Goal: Task Accomplishment & Management: Manage account settings

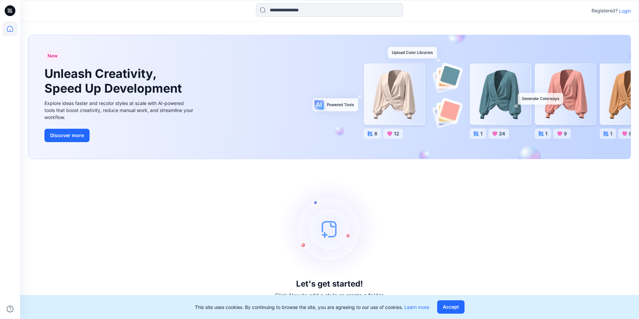
click at [505, 12] on p "Login" at bounding box center [625, 10] width 12 height 7
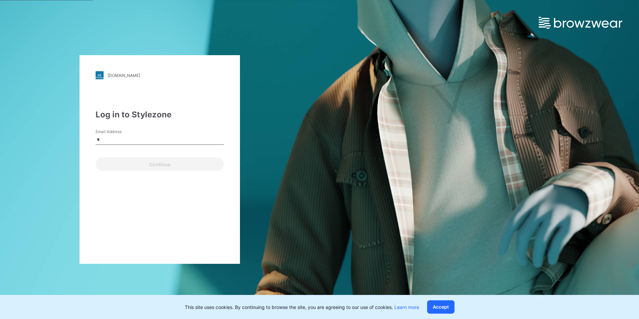
type input "**********"
click at [137, 159] on button "Continue" at bounding box center [160, 164] width 128 height 13
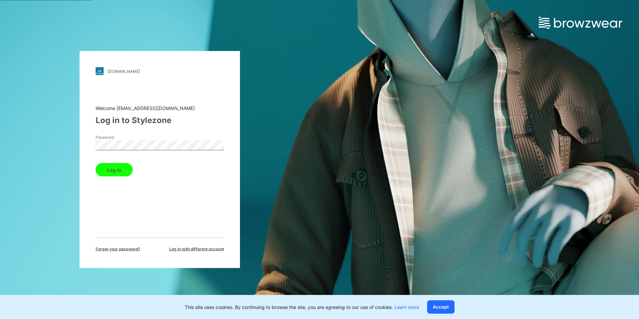
click at [96, 163] on button "Log in" at bounding box center [114, 169] width 37 height 13
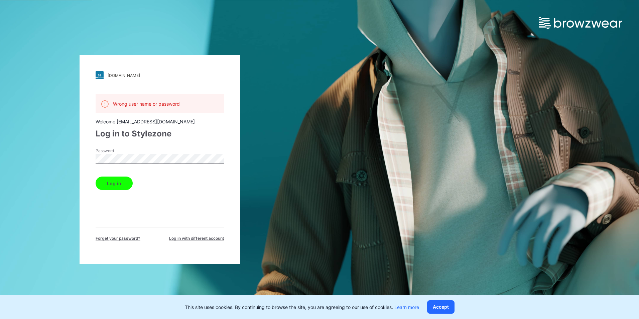
click at [139, 240] on span "Forget your password?" at bounding box center [118, 238] width 45 height 6
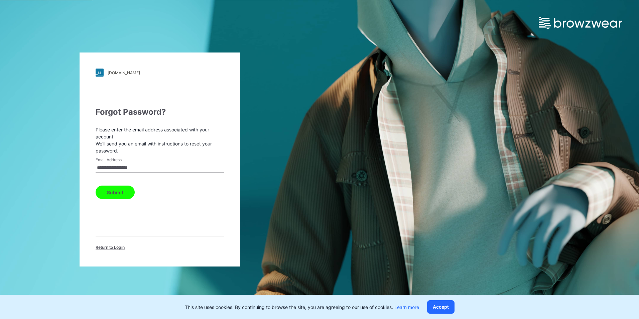
click at [122, 191] on button "Submit" at bounding box center [115, 192] width 39 height 13
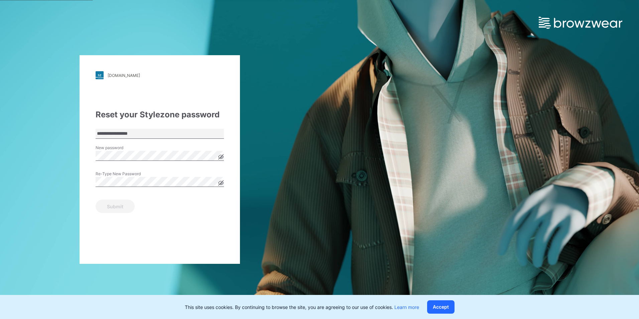
click at [219, 158] on icon at bounding box center [220, 156] width 5 height 5
click at [96, 200] on button "Submit" at bounding box center [115, 206] width 39 height 13
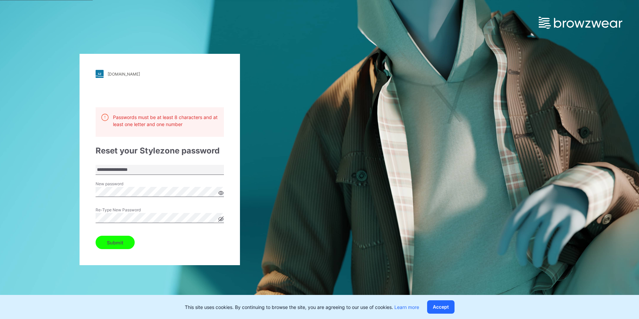
click at [220, 219] on icon at bounding box center [220, 218] width 5 height 5
drag, startPoint x: 124, startPoint y: 238, endPoint x: 301, endPoint y: 218, distance: 178.1
click at [301, 218] on div "**********" at bounding box center [160, 159] width 320 height 319
click at [127, 240] on button "Submit" at bounding box center [115, 242] width 39 height 13
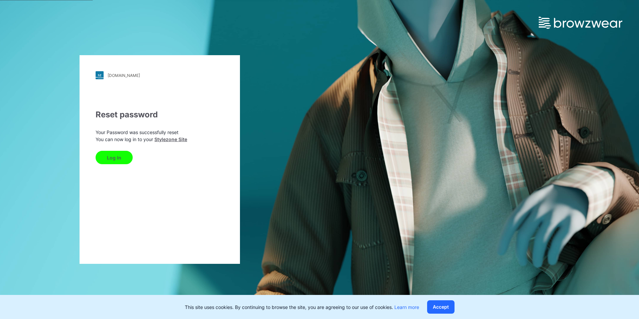
click at [124, 161] on button "Log In" at bounding box center [114, 157] width 37 height 13
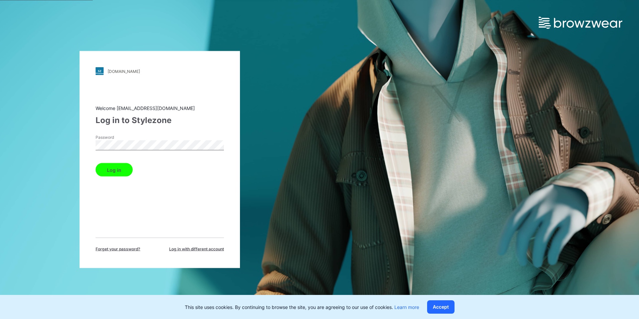
click at [96, 163] on button "Log in" at bounding box center [114, 169] width 37 height 13
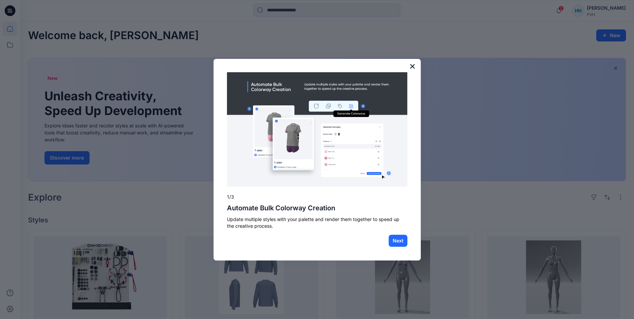
click at [412, 66] on button "×" at bounding box center [413, 66] width 6 height 11
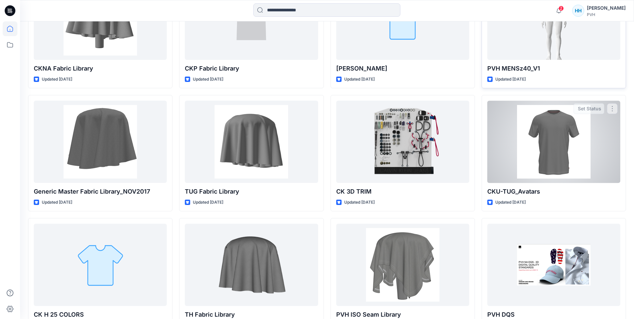
scroll to position [1245, 0]
